Goal: Information Seeking & Learning: Learn about a topic

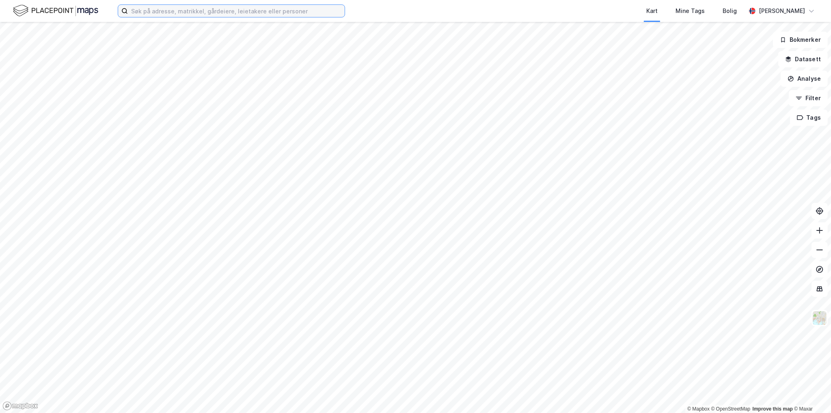
click at [243, 6] on input at bounding box center [236, 11] width 217 height 12
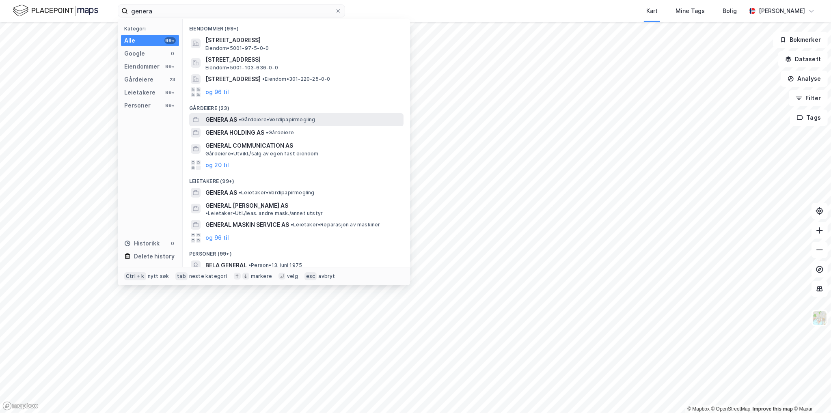
click at [274, 116] on div "GENERA AS • Gårdeiere • Verdipapirmegling" at bounding box center [303, 120] width 196 height 10
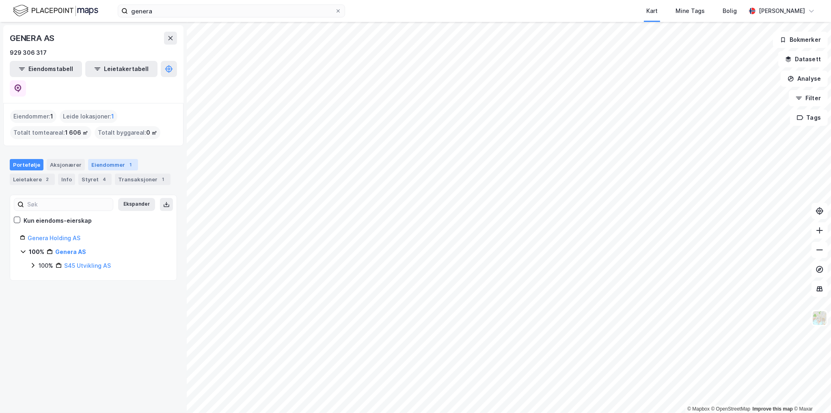
click at [120, 159] on div "Eiendommer 1" at bounding box center [113, 164] width 50 height 11
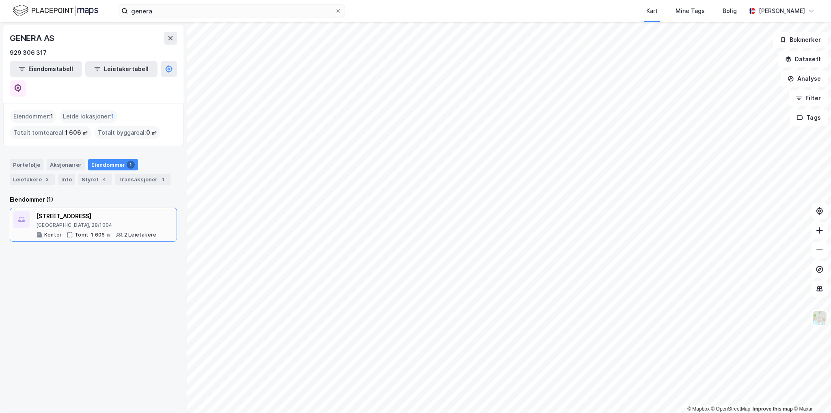
click at [63, 212] on div "[STREET_ADDRESS]" at bounding box center [96, 217] width 120 height 10
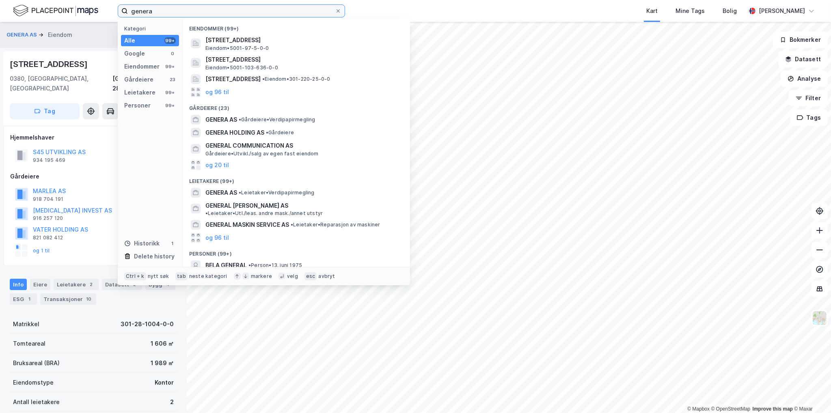
drag, startPoint x: 158, startPoint y: 9, endPoint x: 38, endPoint y: 12, distance: 120.2
click at [38, 12] on div "genera Kategori Alle 99+ Google 0 Eiendommer 99+ Gårdeiere 23 Leietakere 99+ Pe…" at bounding box center [415, 11] width 831 height 22
paste input "[STREET_ADDRESS]"
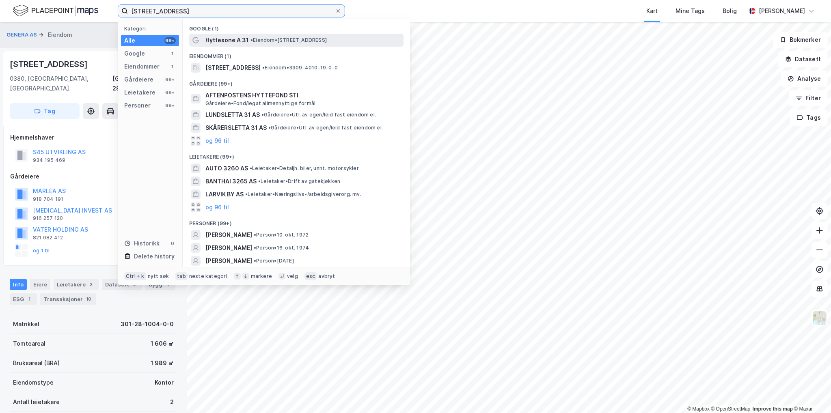
type input "[STREET_ADDRESS]"
click at [259, 38] on span "• Eiendom • [STREET_ADDRESS]" at bounding box center [288, 40] width 76 height 6
